Goal: Information Seeking & Learning: Learn about a topic

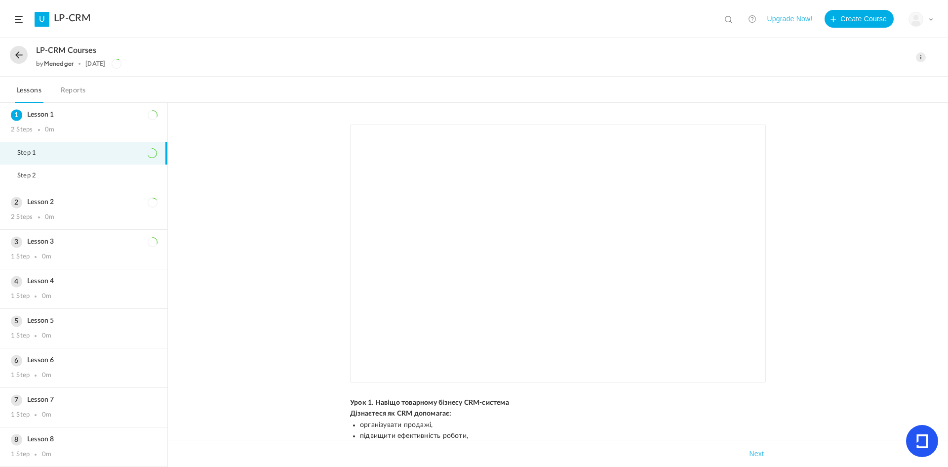
click at [16, 61] on button at bounding box center [19, 55] width 18 height 18
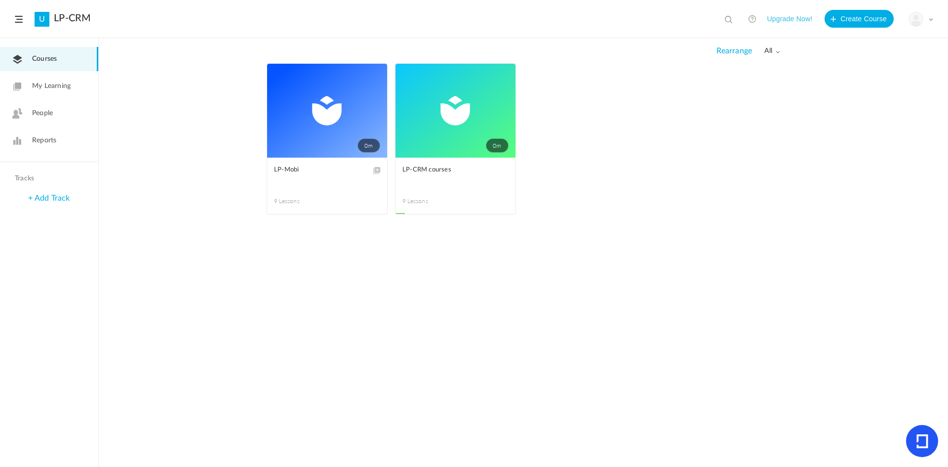
click at [0, 0] on span at bounding box center [0, 0] width 0 height 0
click at [437, 98] on link "0 хв" at bounding box center [455, 111] width 120 height 94
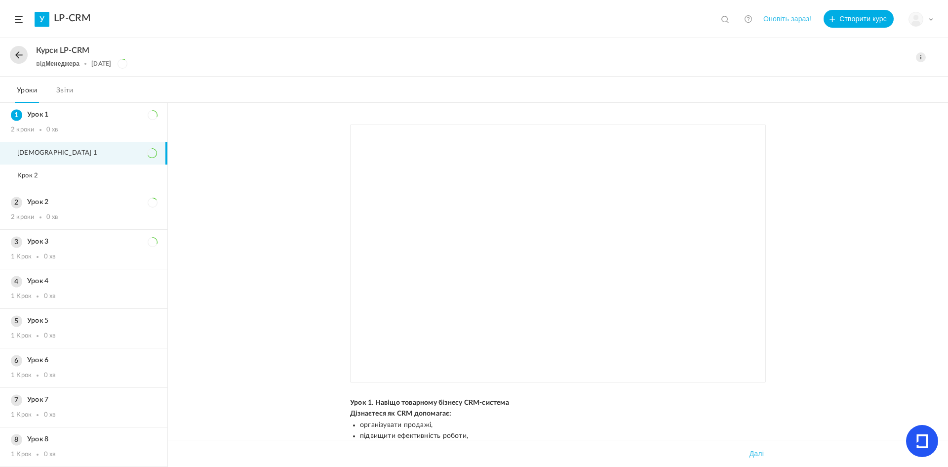
click at [925, 20] on div "Мій профіль Університетські умови Поточний план Вийти" at bounding box center [920, 19] width 25 height 15
click at [932, 22] on div "Мій профіль Університетські умови Поточний план Вийти" at bounding box center [920, 19] width 25 height 15
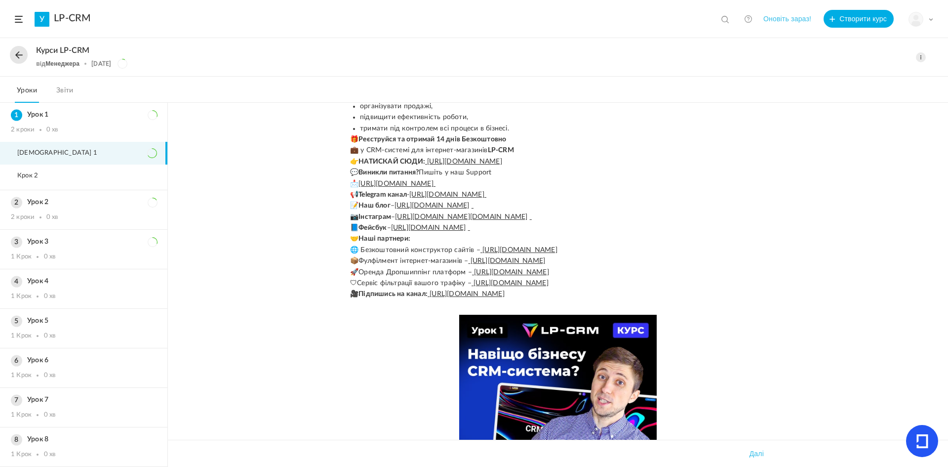
click at [947, 63] on div "Курси LP-CRM від Менеджера [DATE] Редагувати Видалити Видалити прогрес" at bounding box center [474, 58] width 948 height 38
click at [947, 92] on nav "Уроки Звіти" at bounding box center [474, 90] width 948 height 26
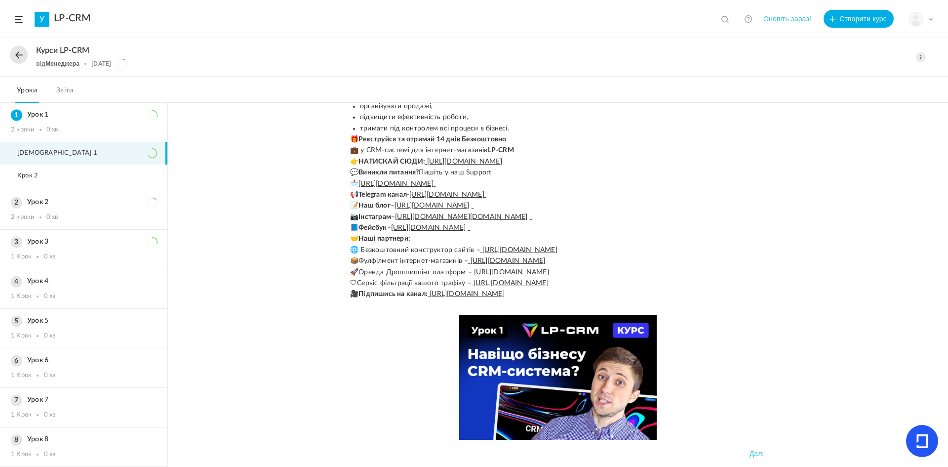
scroll to position [0, 0]
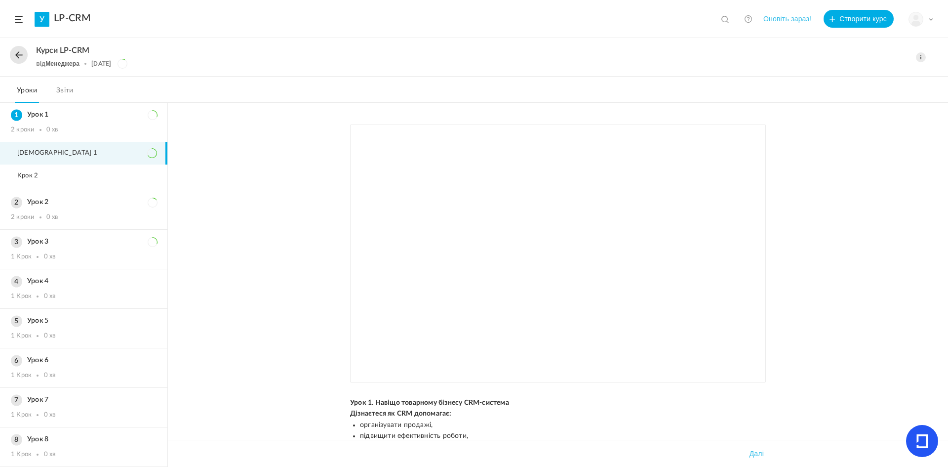
click at [947, 86] on nav "Уроки Звіти" at bounding box center [474, 90] width 948 height 26
click at [922, 63] on div "Курси LP-CRM від Менеджера [DATE] Редагувати Видалити Видалити прогрес" at bounding box center [474, 58] width 948 height 38
click at [920, 59] on span at bounding box center [921, 57] width 10 height 10
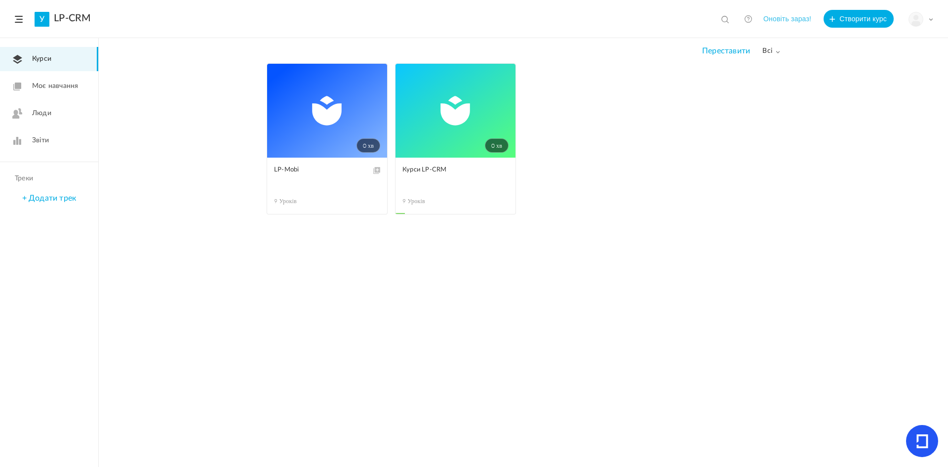
click at [0, 0] on span at bounding box center [0, 0] width 0 height 0
click at [19, 17] on span at bounding box center [19, 19] width 8 height 7
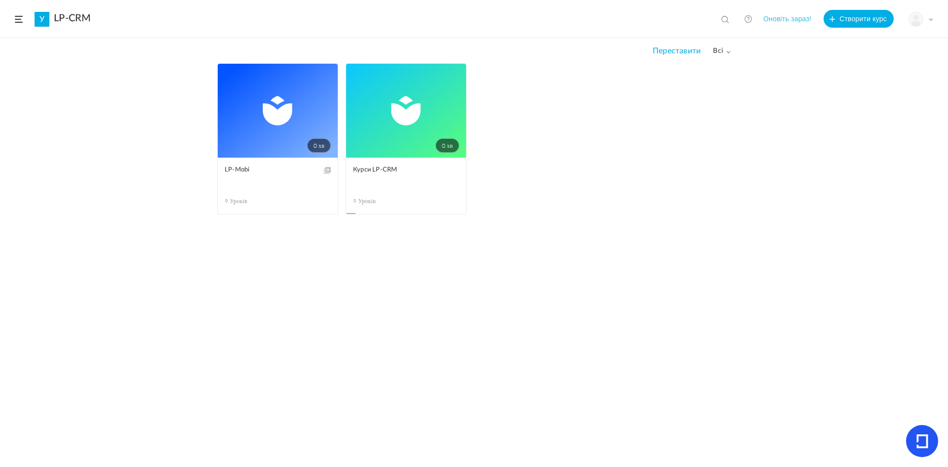
click at [49, 23] on link "У" at bounding box center [42, 19] width 15 height 15
click at [85, 22] on font "LP-CRM" at bounding box center [72, 18] width 37 height 10
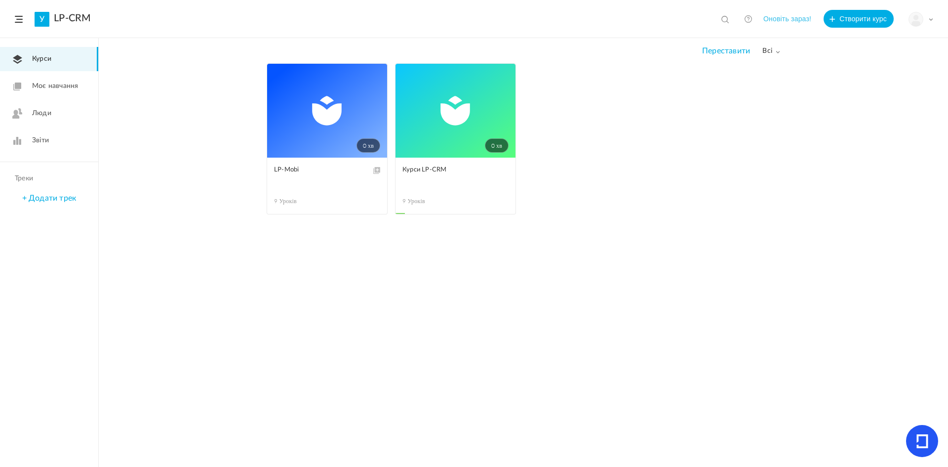
click at [21, 23] on header "У LP-CRM Переглянути всі Немає результатів Оновіть зараз! Створити курс Мій про…" at bounding box center [474, 19] width 948 height 38
click at [15, 21] on span at bounding box center [19, 19] width 8 height 7
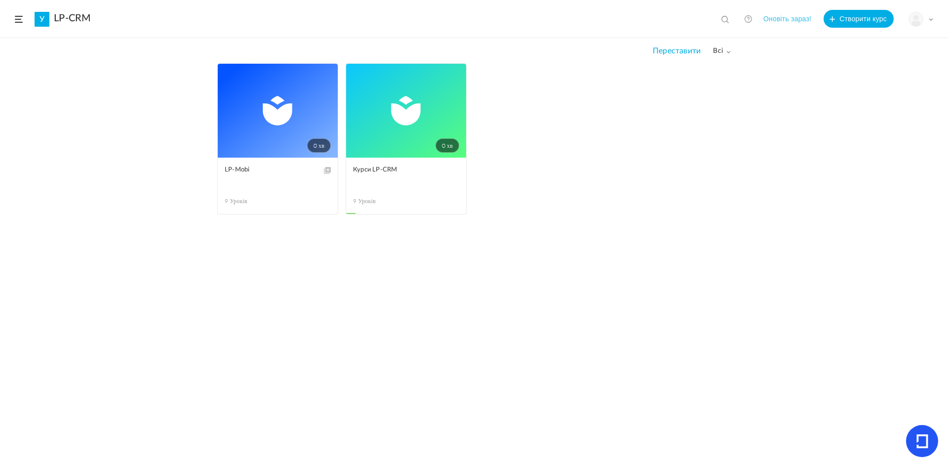
click at [26, 27] on header "У LP-CRM Переглянути всі Немає результатів Оновіть зараз! Створити курс Мій про…" at bounding box center [474, 19] width 948 height 38
click at [7, 17] on header "У LP-CRM Переглянути всі Немає результатів Оновіть зараз! Створити курс Мій про…" at bounding box center [474, 19] width 948 height 38
click at [729, 50] on span at bounding box center [728, 51] width 5 height 5
click at [766, 114] on div "0 хв Редагувати Видалити Перемістити до чернетки LP-Mobi 9 уроків Цей курс біль…" at bounding box center [474, 264] width 948 height 403
click at [929, 16] on div "Мій профіль Університетські умови Поточний план Вийти" at bounding box center [920, 19] width 25 height 15
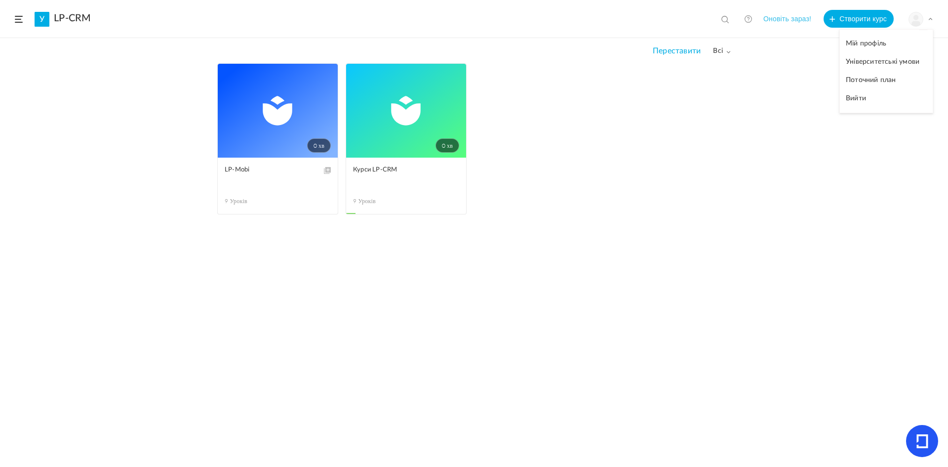
click at [0, 0] on span at bounding box center [0, 0] width 0 height 0
click at [493, 193] on ul "0 хв Редагувати Видалити Перемістити до чернетки LP-Mobi 9 уроків Цей курс біль…" at bounding box center [473, 143] width 513 height 161
click at [311, 174] on span "LP-Mobi" at bounding box center [270, 169] width 91 height 11
